Goal: Information Seeking & Learning: Learn about a topic

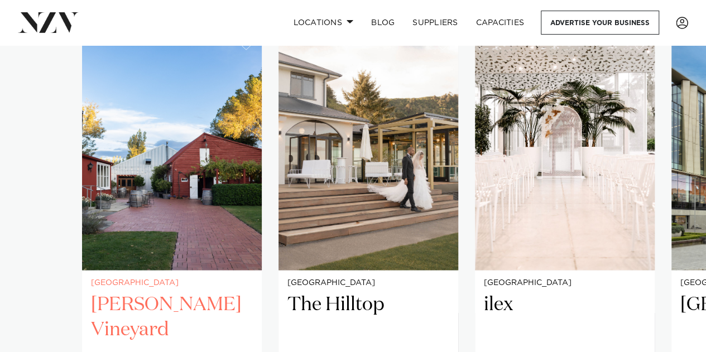
scroll to position [781, 0]
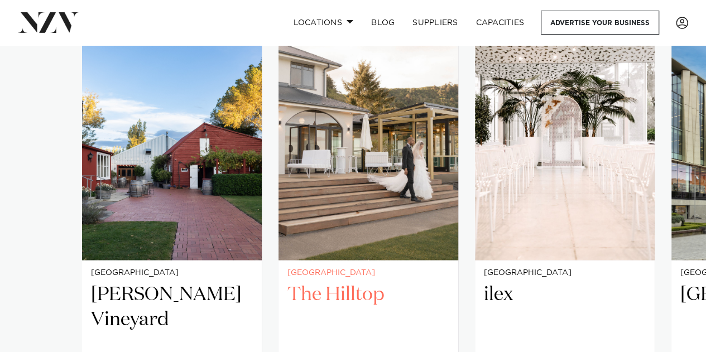
click at [369, 209] on img "2 / 5" at bounding box center [368, 139] width 180 height 241
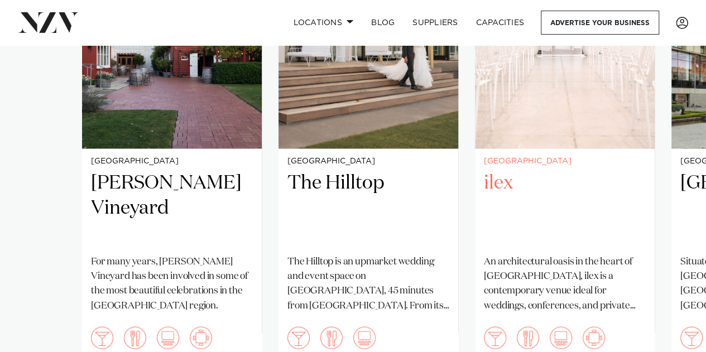
scroll to position [1060, 0]
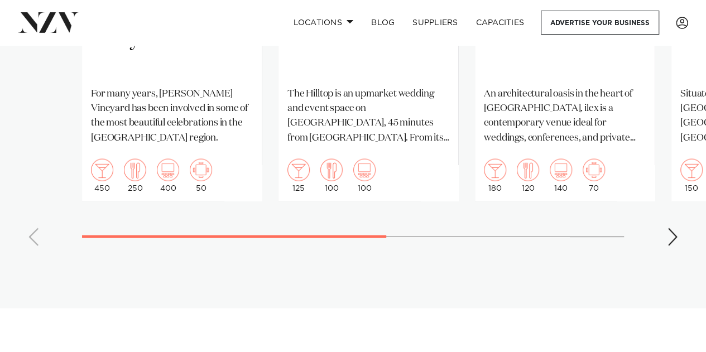
click at [668, 228] on div "Next slide" at bounding box center [672, 237] width 11 height 18
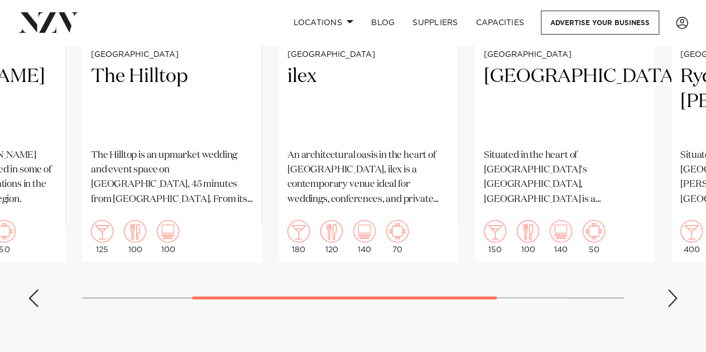
scroll to position [1004, 0]
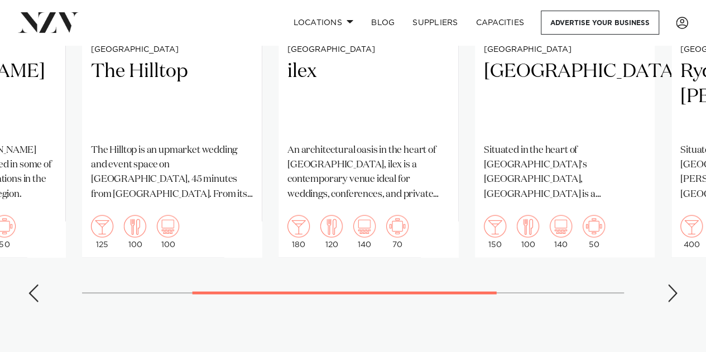
click at [668, 285] on div "Next slide" at bounding box center [672, 293] width 11 height 18
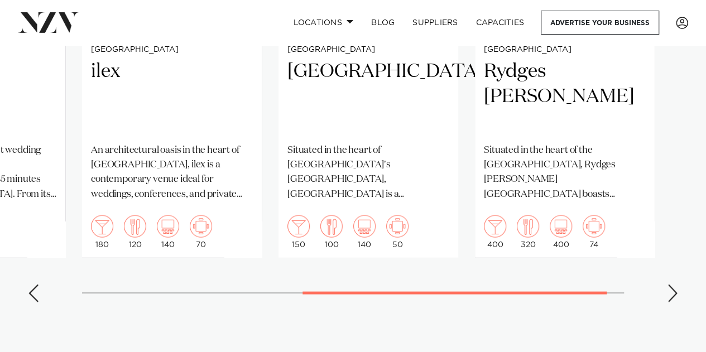
click at [668, 285] on div "Next slide" at bounding box center [672, 293] width 11 height 18
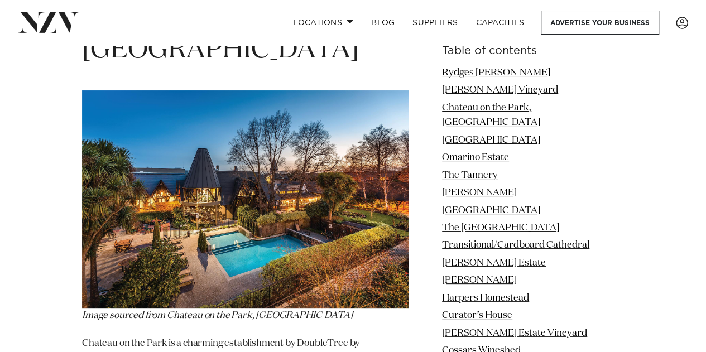
scroll to position [2120, 0]
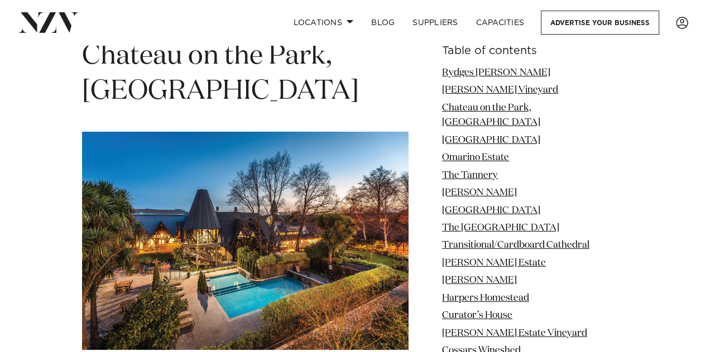
click at [214, 132] on img at bounding box center [245, 241] width 326 height 218
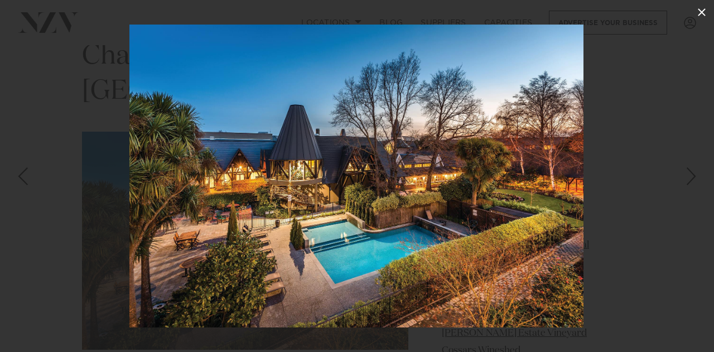
click at [704, 12] on icon at bounding box center [701, 12] width 13 height 13
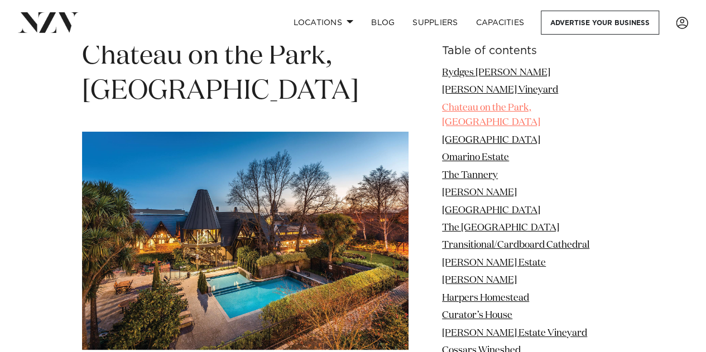
click at [501, 103] on link "Chateau on the Park, Hilton" at bounding box center [491, 115] width 98 height 24
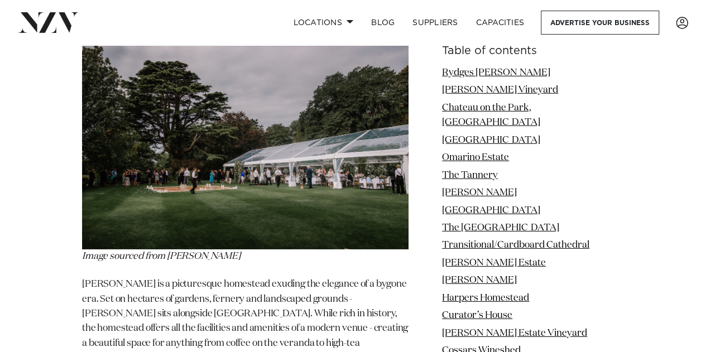
scroll to position [3794, 0]
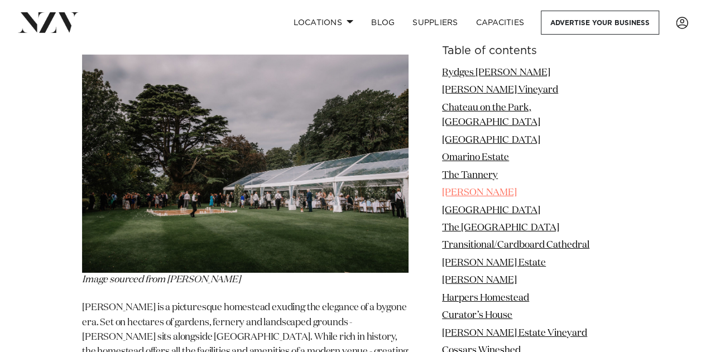
click at [504, 188] on link "[PERSON_NAME]" at bounding box center [479, 192] width 75 height 9
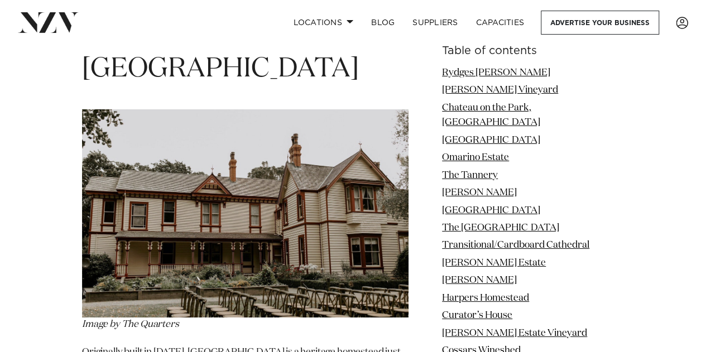
scroll to position [4184, 0]
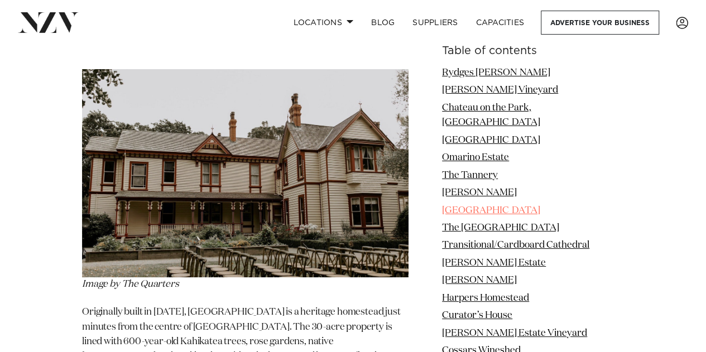
click at [502, 206] on link "[GEOGRAPHIC_DATA]" at bounding box center [491, 210] width 98 height 9
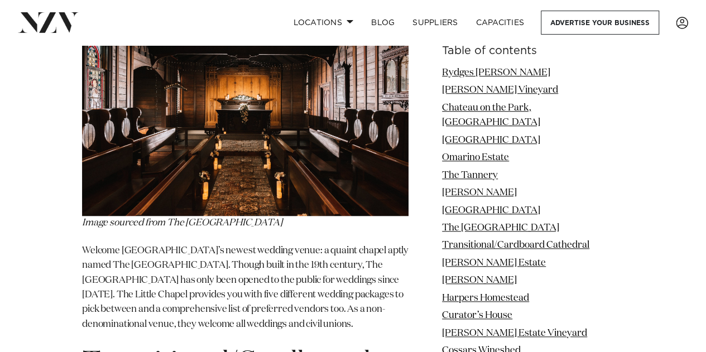
scroll to position [4687, 0]
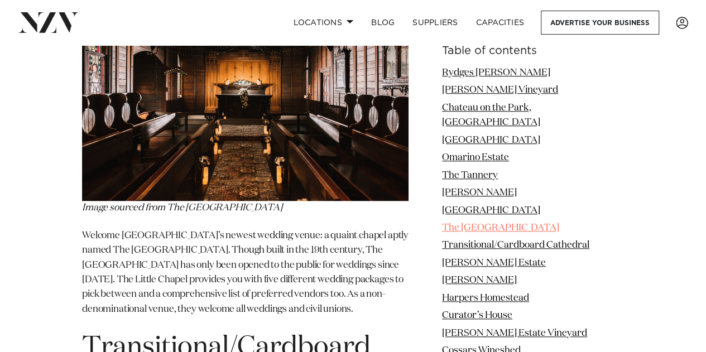
click at [516, 223] on link "The [GEOGRAPHIC_DATA]" at bounding box center [500, 227] width 117 height 9
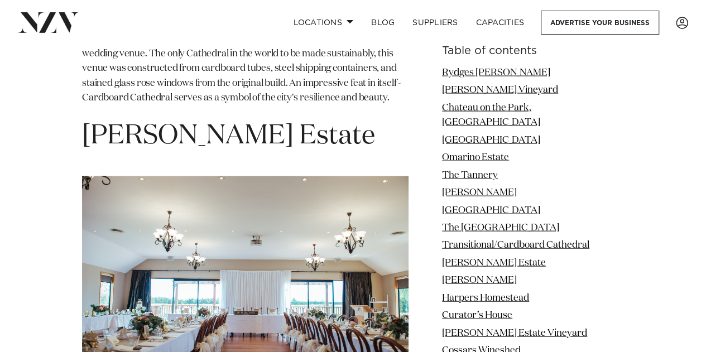
scroll to position [5468, 0]
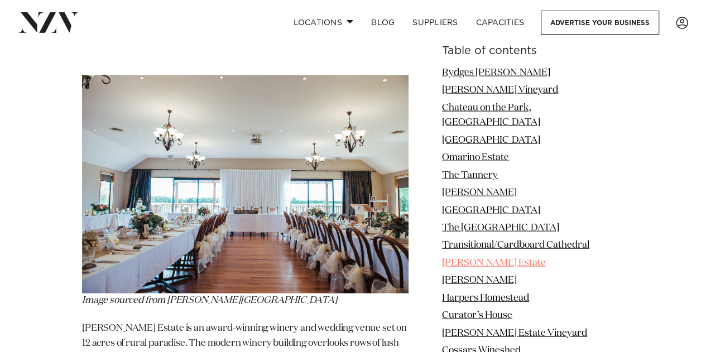
click at [509, 258] on link "[PERSON_NAME] Estate" at bounding box center [494, 262] width 104 height 9
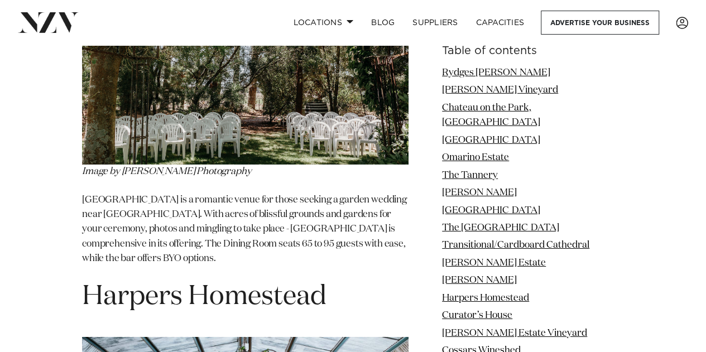
scroll to position [6026, 0]
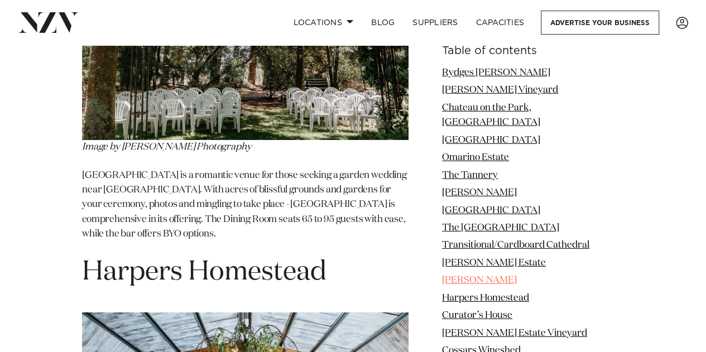
click at [512, 276] on link "[PERSON_NAME]" at bounding box center [479, 280] width 75 height 9
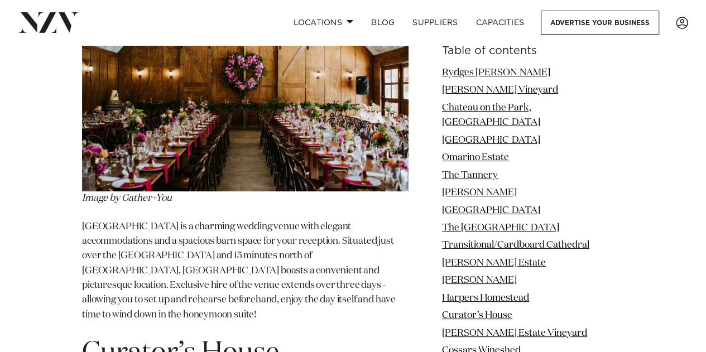
scroll to position [6416, 0]
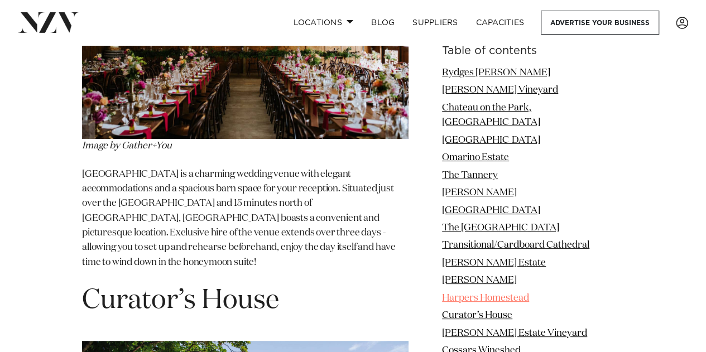
click at [522, 293] on link "Harpers Homestead" at bounding box center [485, 297] width 87 height 9
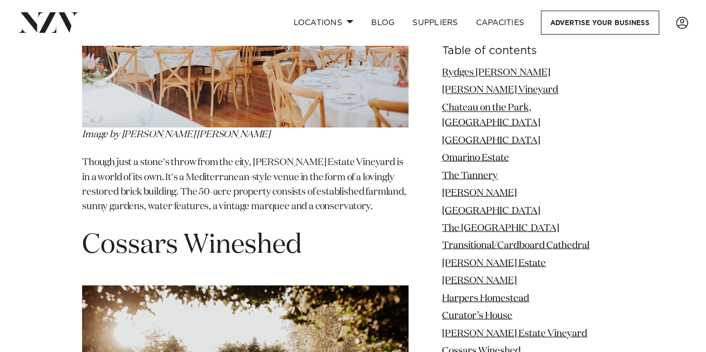
scroll to position [7365, 0]
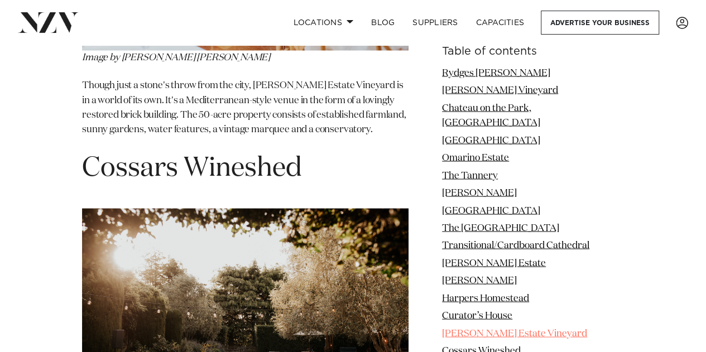
click at [518, 329] on link "[PERSON_NAME] Estate Vineyard" at bounding box center [514, 333] width 145 height 9
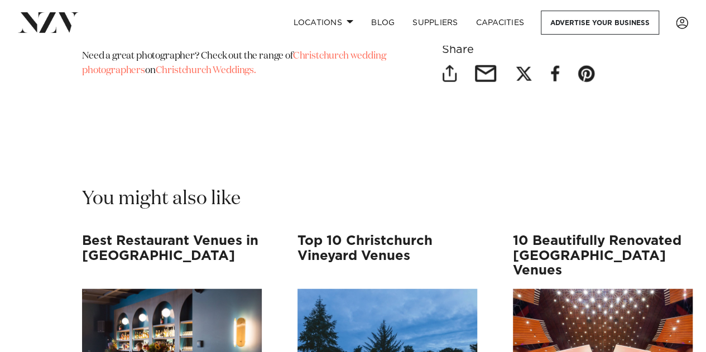
scroll to position [9820, 0]
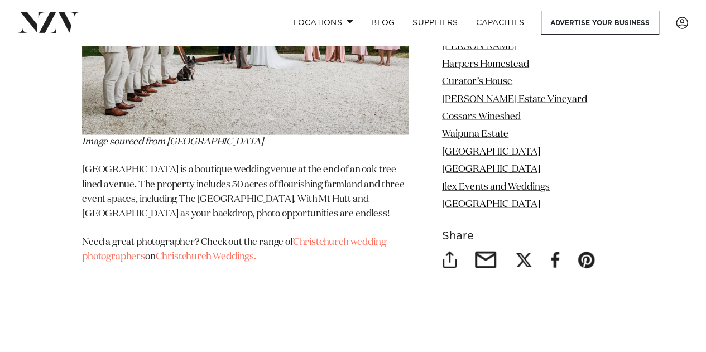
scroll to position [9541, 0]
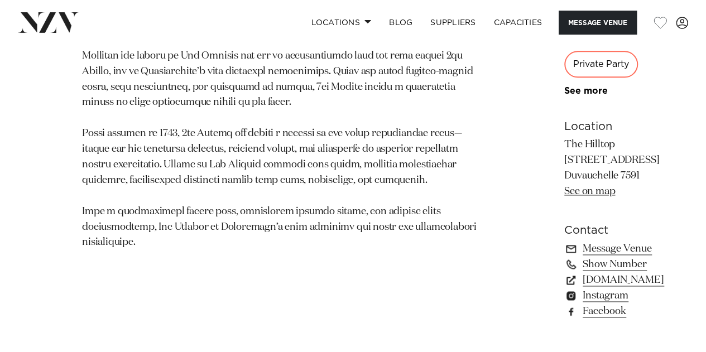
scroll to position [725, 0]
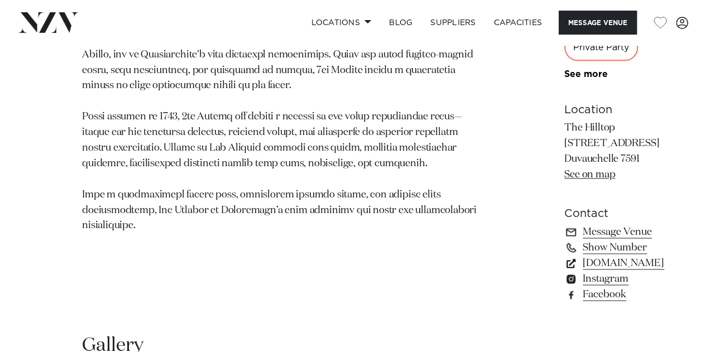
click at [564, 271] on link "www.thehilltop.co.nz" at bounding box center [614, 264] width 100 height 16
